Goal: Task Accomplishment & Management: Manage account settings

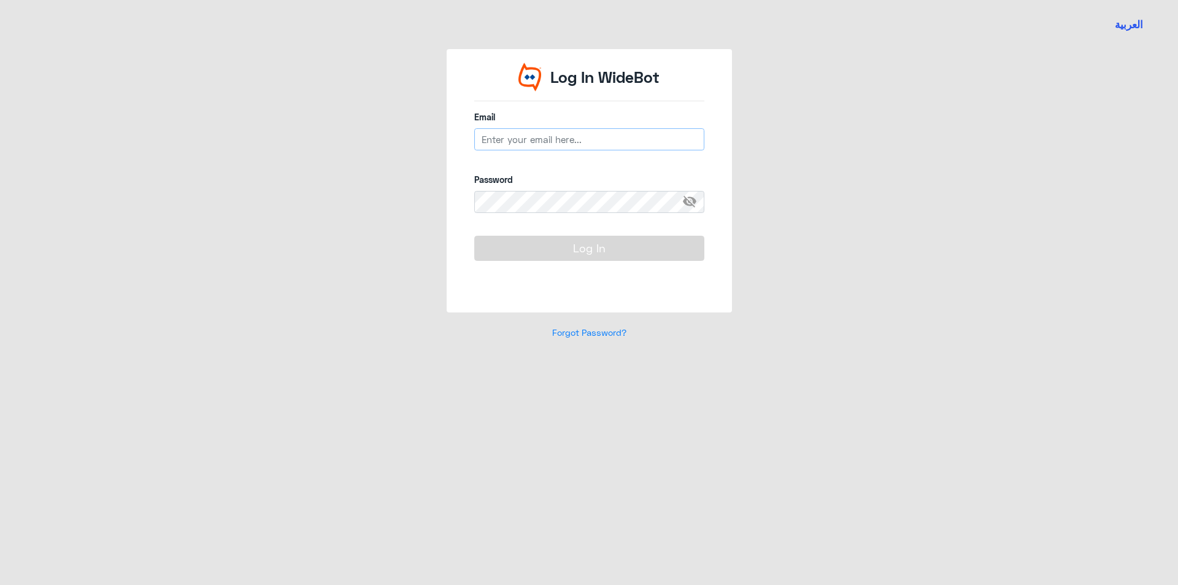
click at [542, 139] on input "email" at bounding box center [589, 139] width 230 height 22
click at [561, 134] on input "email" at bounding box center [589, 139] width 230 height 22
paste input "R_BinBakheet@Dallah-Hospital.com>"
click at [652, 164] on form "Email R_BinBakheet@Dallah-Hospital.com> Email must be a valid email address Pas…" at bounding box center [589, 199] width 230 height 179
click at [653, 136] on input "R_BinBakheet@Dallah-Hospital.com>" at bounding box center [589, 139] width 230 height 22
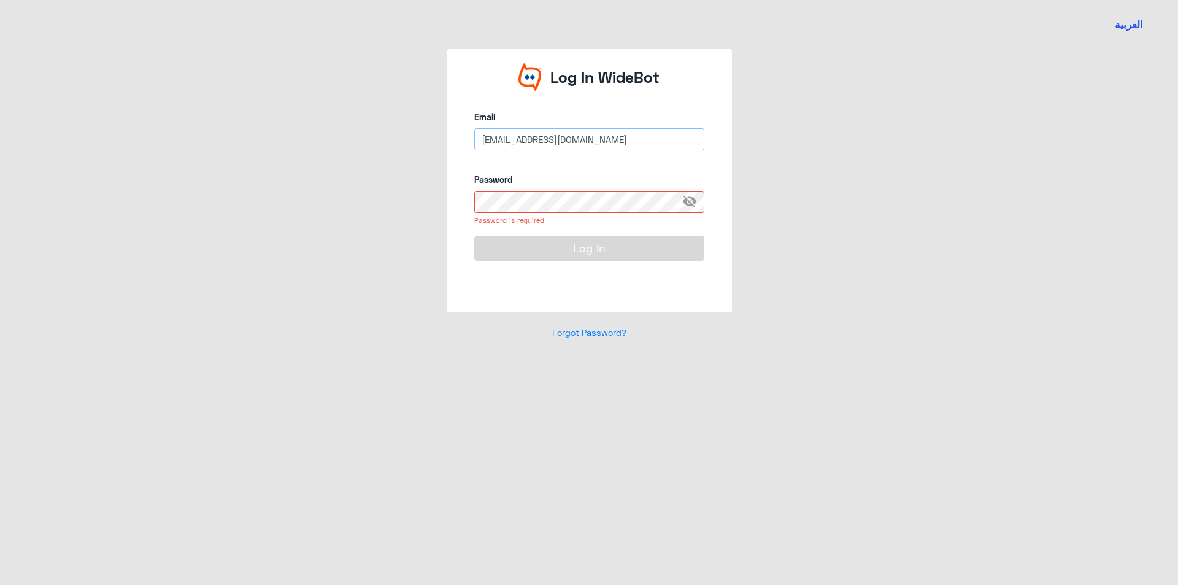
type input "[EMAIL_ADDRESS][DOMAIN_NAME]"
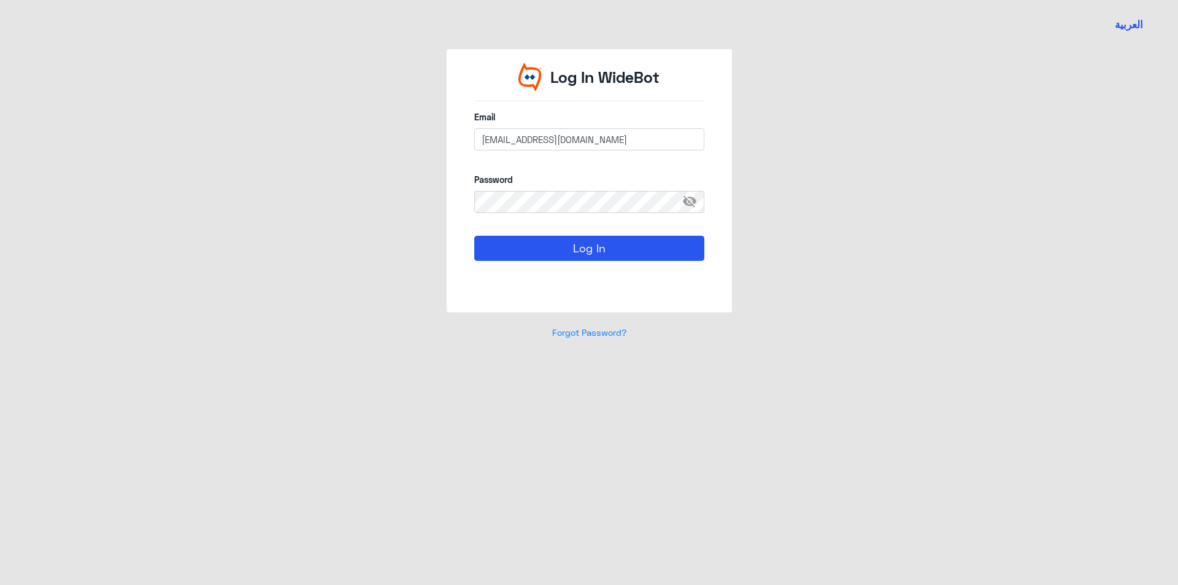
click at [798, 242] on div "Log In WideBot Email R_BinBakheet@Dallah-Hospital.com Password visibility_off L…" at bounding box center [588, 201] width 699 height 304
click at [694, 204] on span "visibility_off" at bounding box center [693, 202] width 22 height 22
click at [584, 247] on button "Log In" at bounding box center [589, 248] width 230 height 25
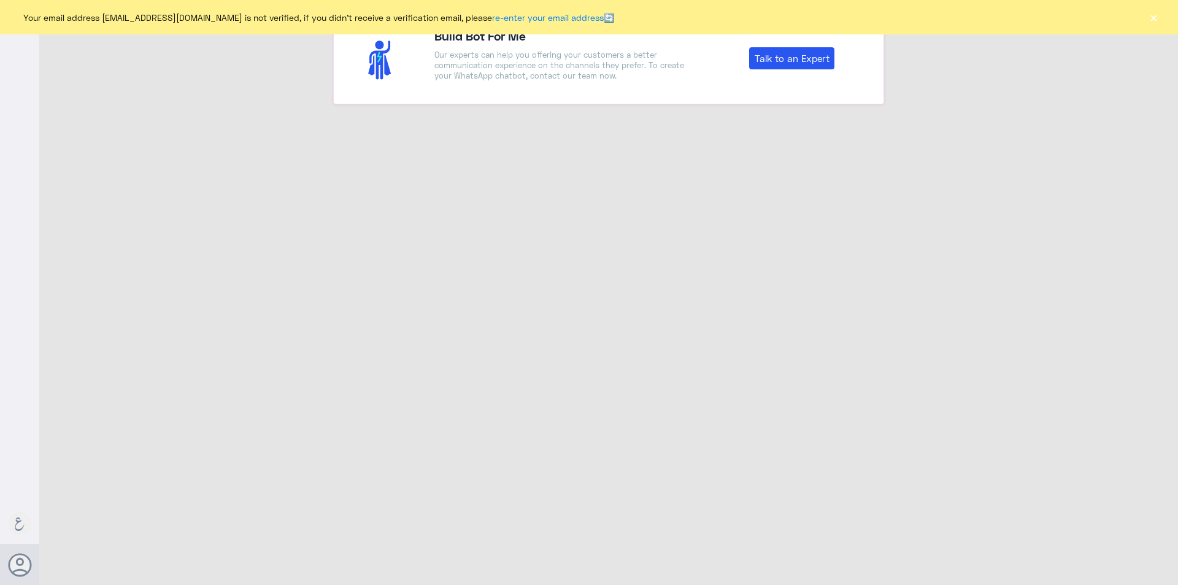
drag, startPoint x: 1025, startPoint y: 338, endPoint x: 1028, endPoint y: 332, distance: 6.6
click at [1025, 337] on div "Build Bot For Me Our experts can help you offering your customers a better comm…" at bounding box center [608, 294] width 1139 height 588
click at [806, 61] on link "Talk to an Expert" at bounding box center [791, 58] width 85 height 22
click at [555, 18] on link "re-enter your email address" at bounding box center [548, 17] width 112 height 10
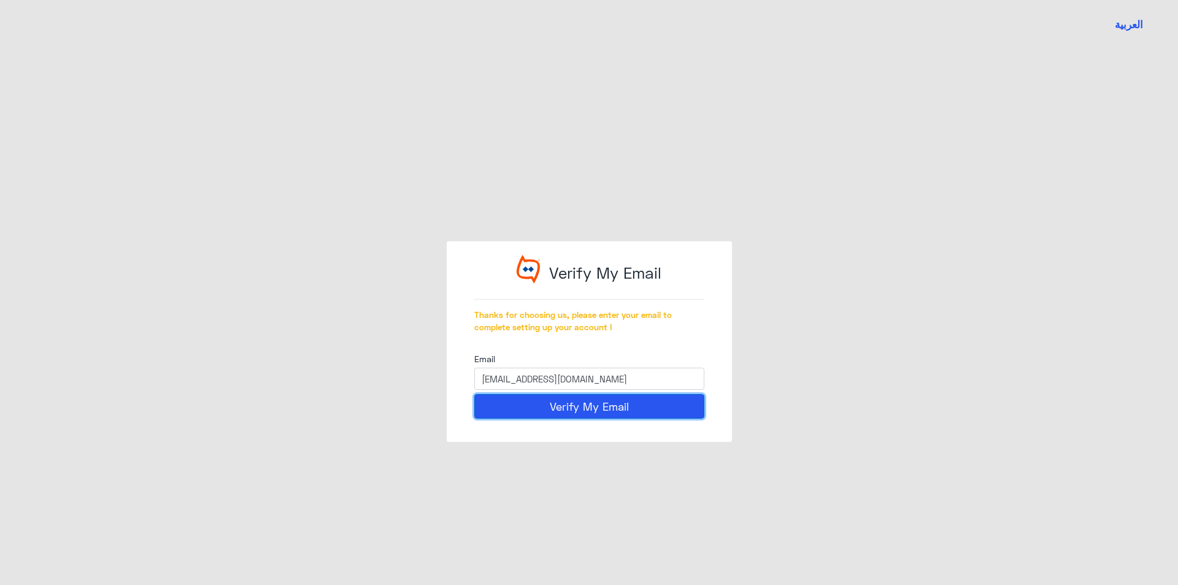
click at [577, 410] on button "Verify My Email" at bounding box center [589, 406] width 230 height 25
